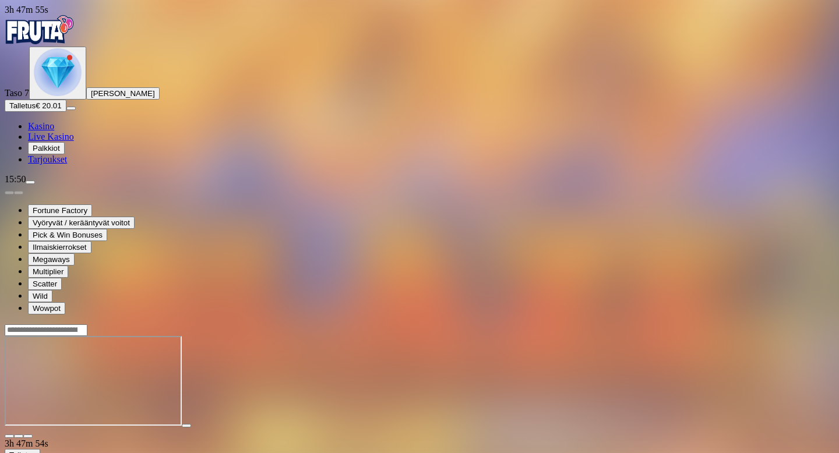
click at [28, 437] on span "fullscreen icon" at bounding box center [28, 437] width 0 height 0
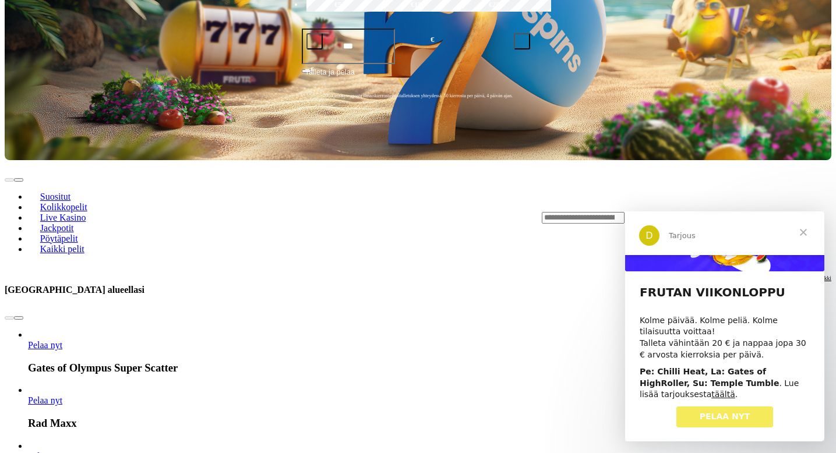
scroll to position [311, 0]
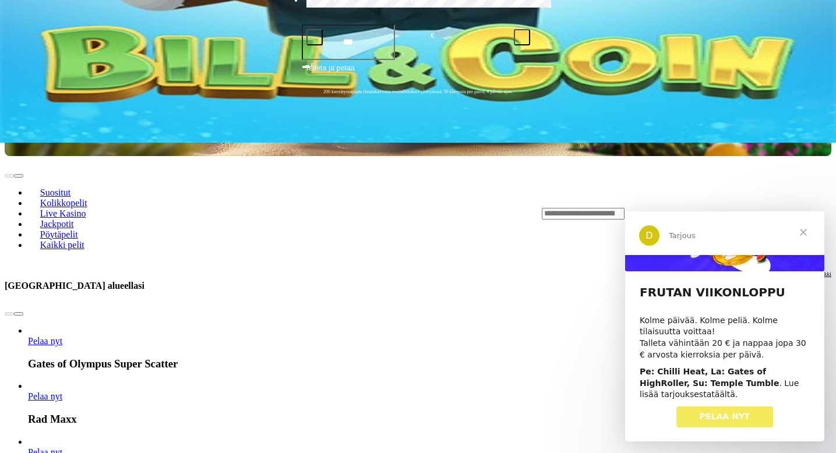
click at [712, 394] on link "täältä" at bounding box center [724, 394] width 24 height 9
click at [804, 232] on span "Sulje" at bounding box center [804, 233] width 42 height 42
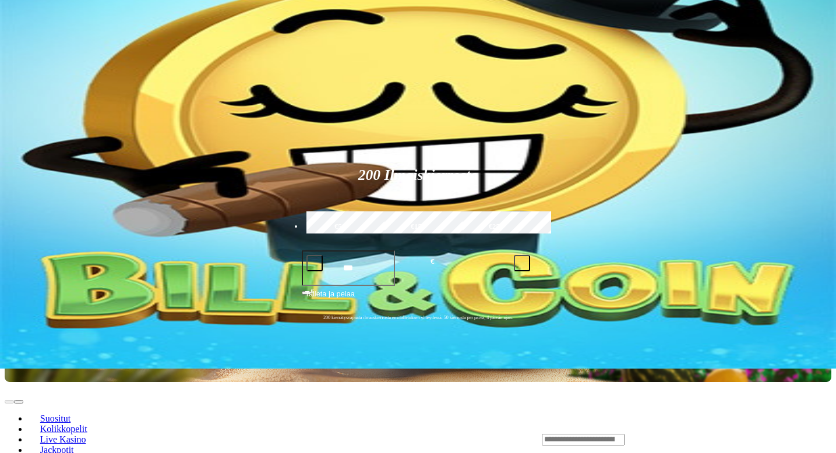
scroll to position [0, 0]
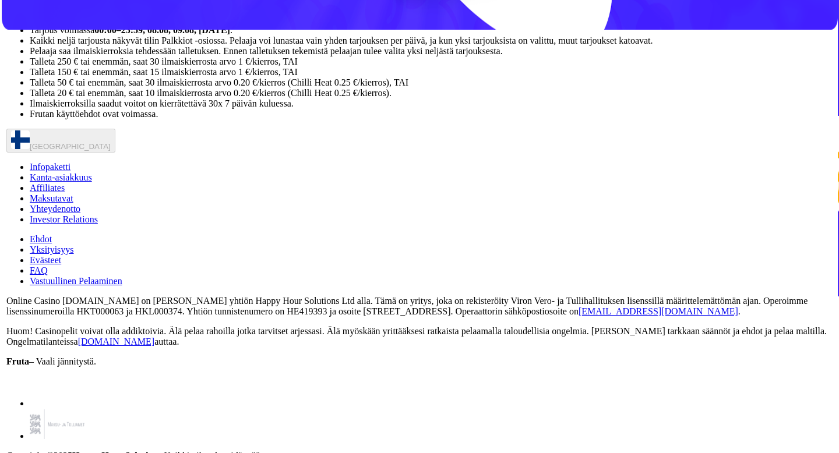
scroll to position [424, 0]
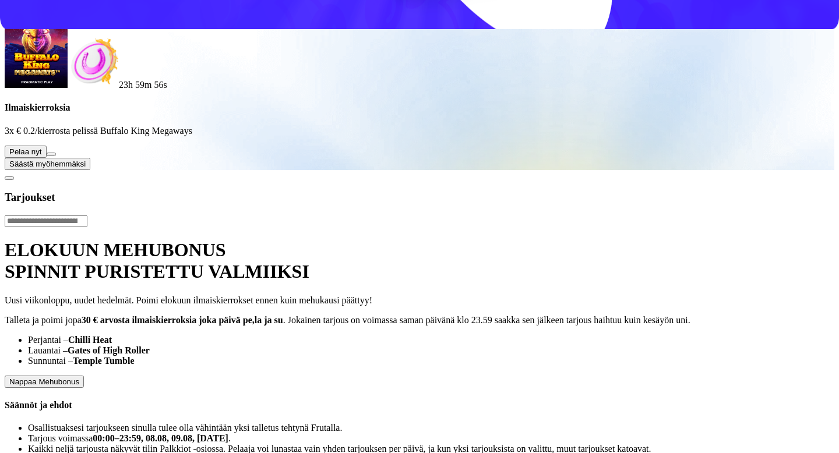
click at [56, 156] on button at bounding box center [51, 154] width 9 height 3
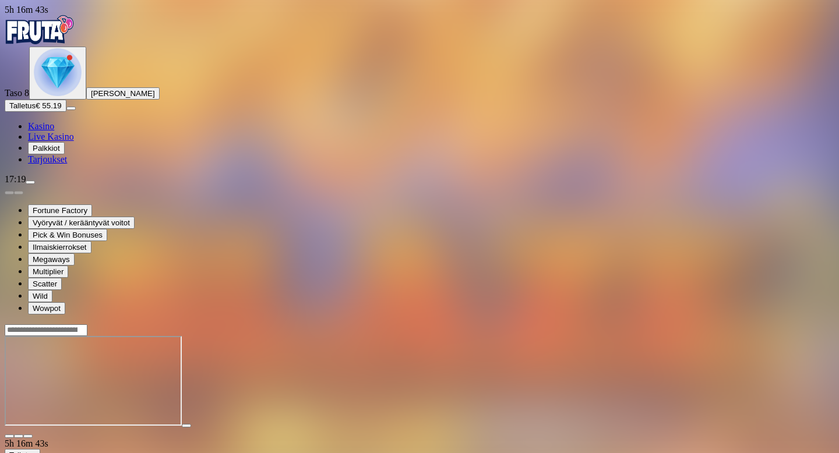
click at [9, 437] on span "close icon" at bounding box center [9, 437] width 0 height 0
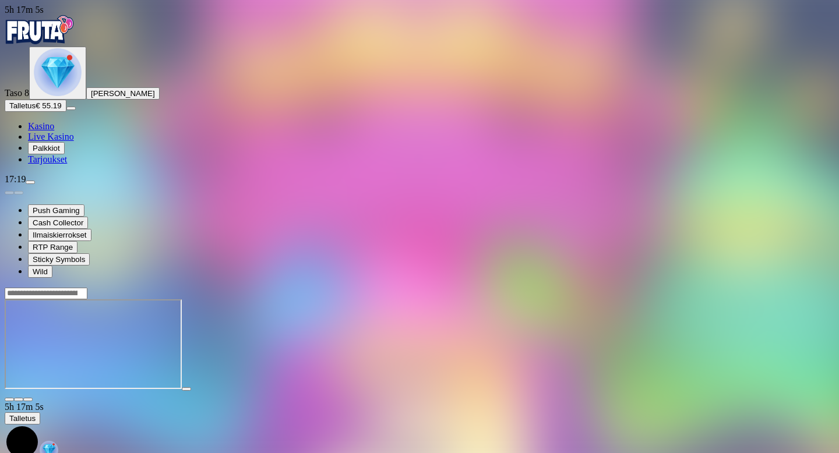
click at [28, 400] on span "fullscreen icon" at bounding box center [28, 400] width 0 height 0
click at [9, 400] on span "close icon" at bounding box center [9, 400] width 0 height 0
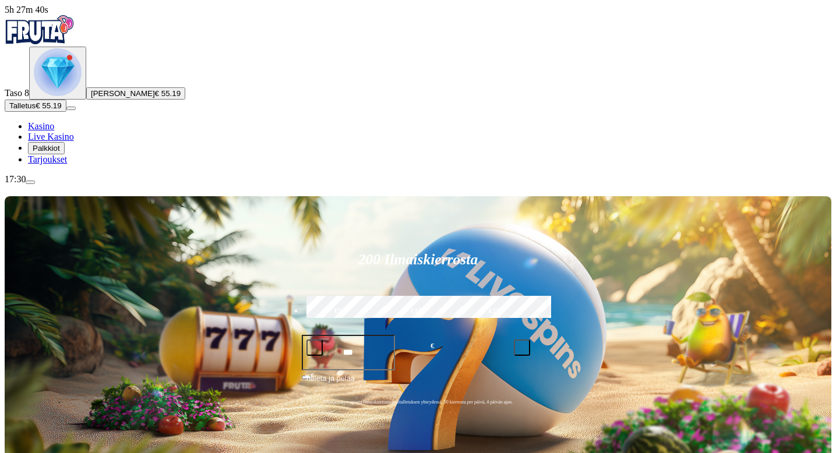
click at [66, 96] on img "Primary" at bounding box center [58, 72] width 48 height 48
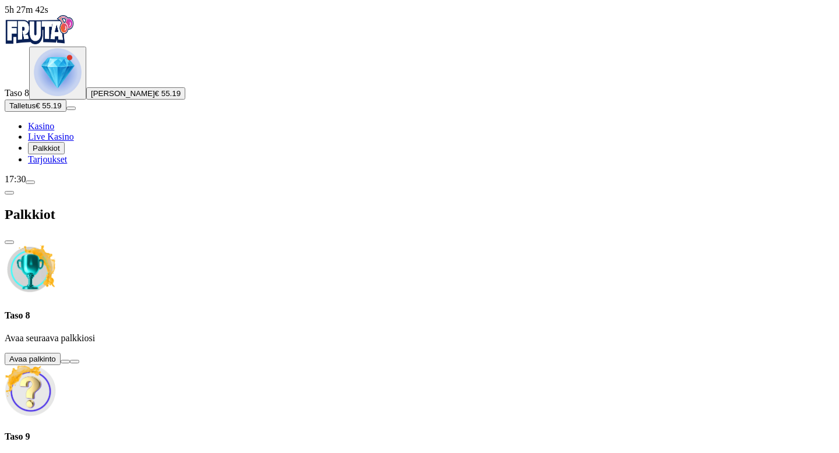
click at [70, 360] on button at bounding box center [65, 361] width 9 height 3
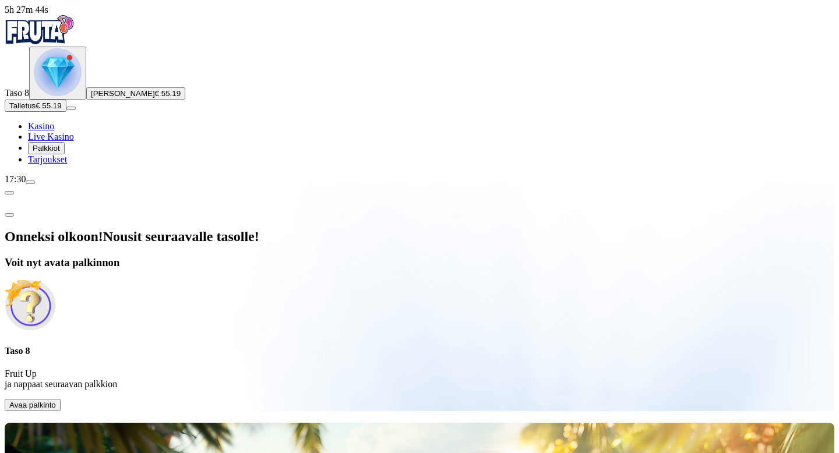
click at [56, 401] on span "Avaa palkinto" at bounding box center [32, 405] width 47 height 9
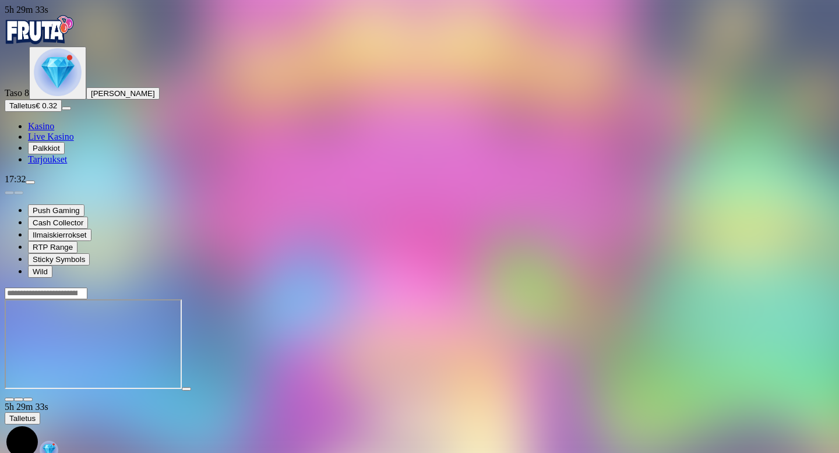
click at [9, 400] on span "close icon" at bounding box center [9, 400] width 0 height 0
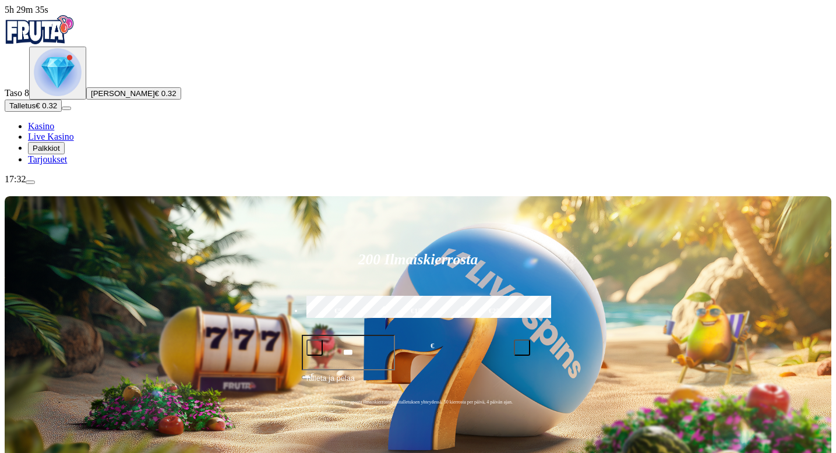
click at [61, 96] on img "Primary" at bounding box center [58, 72] width 48 height 48
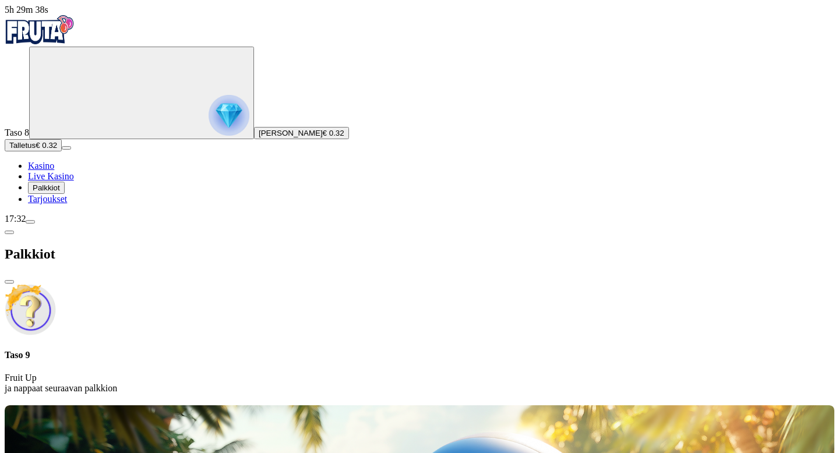
click at [226, 373] on p "Fruit Up ja nappaat seuraavan palkkion" at bounding box center [420, 383] width 830 height 21
click at [234, 284] on div "Taso 9 Fruit Up ja nappaat seuraavan palkkion" at bounding box center [420, 339] width 830 height 110
